Goal: Navigation & Orientation: Find specific page/section

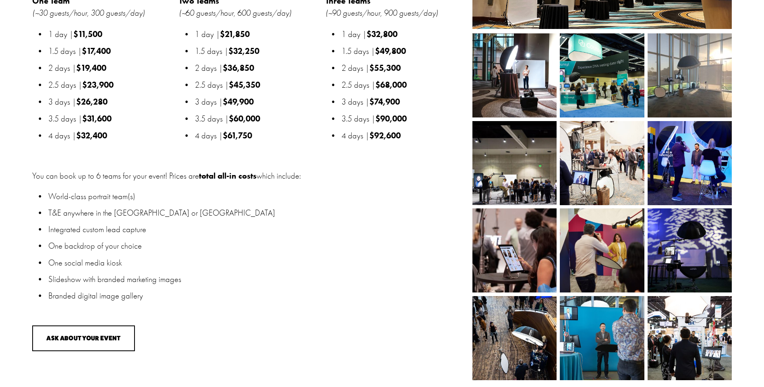
scroll to position [1127, 0]
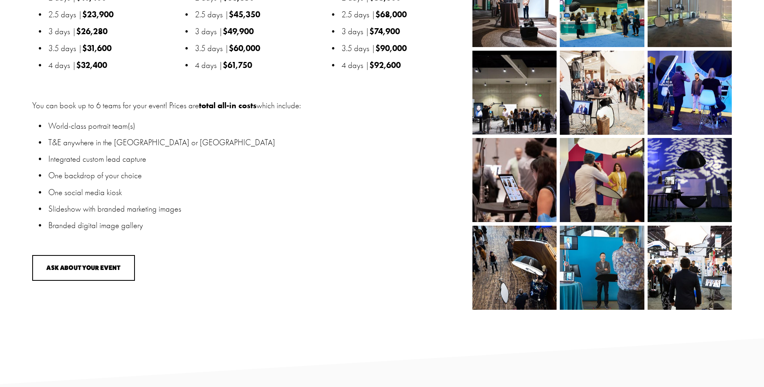
click at [381, 229] on section "The world’s best headshot booth Make your booth the busiest spot in the room. O…" at bounding box center [382, 93] width 764 height 583
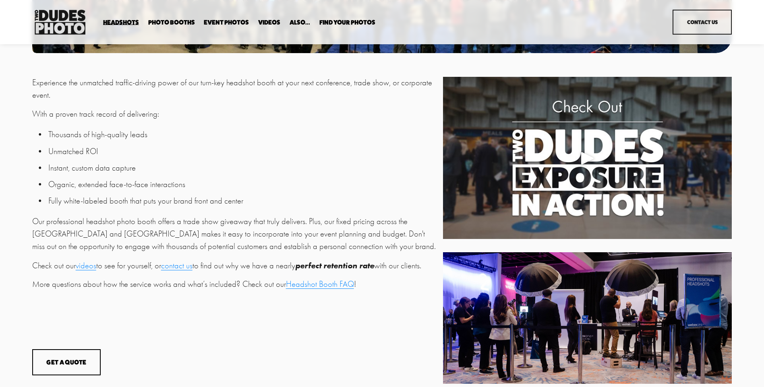
scroll to position [231, 0]
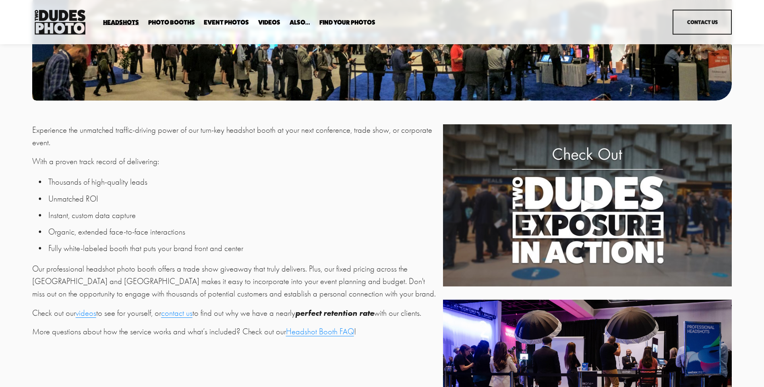
click at [586, 208] on div "Play" at bounding box center [587, 205] width 19 height 19
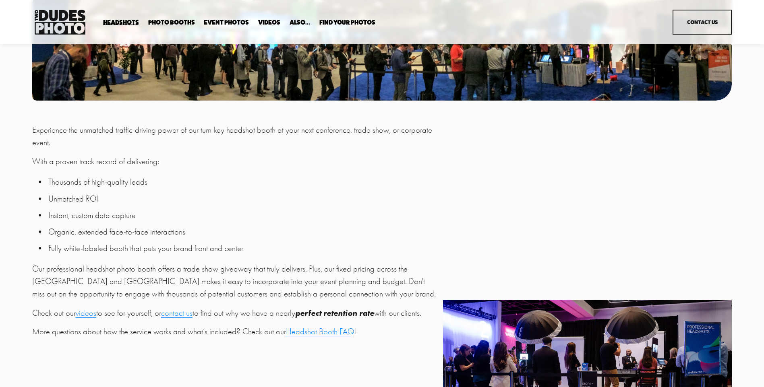
click at [272, 23] on link "Videos" at bounding box center [269, 23] width 22 height 8
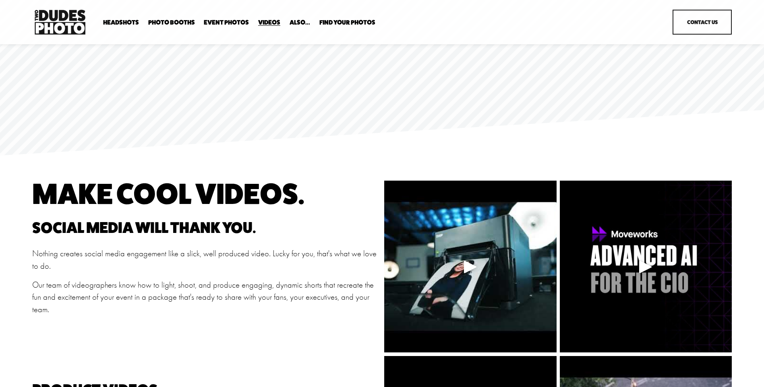
click at [215, 19] on link "Event Photos" at bounding box center [226, 23] width 45 height 8
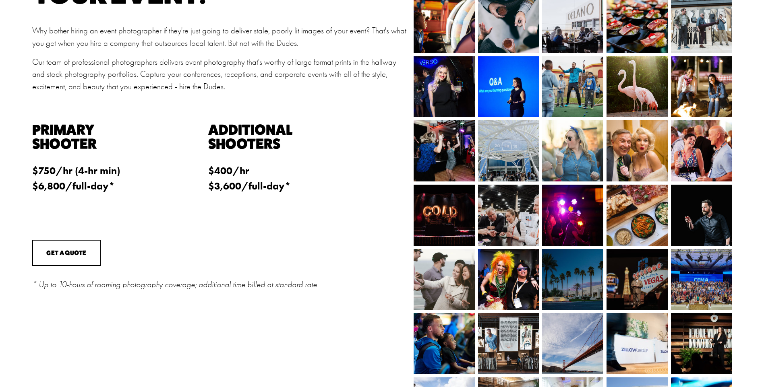
scroll to position [242, 0]
